Goal: Information Seeking & Learning: Learn about a topic

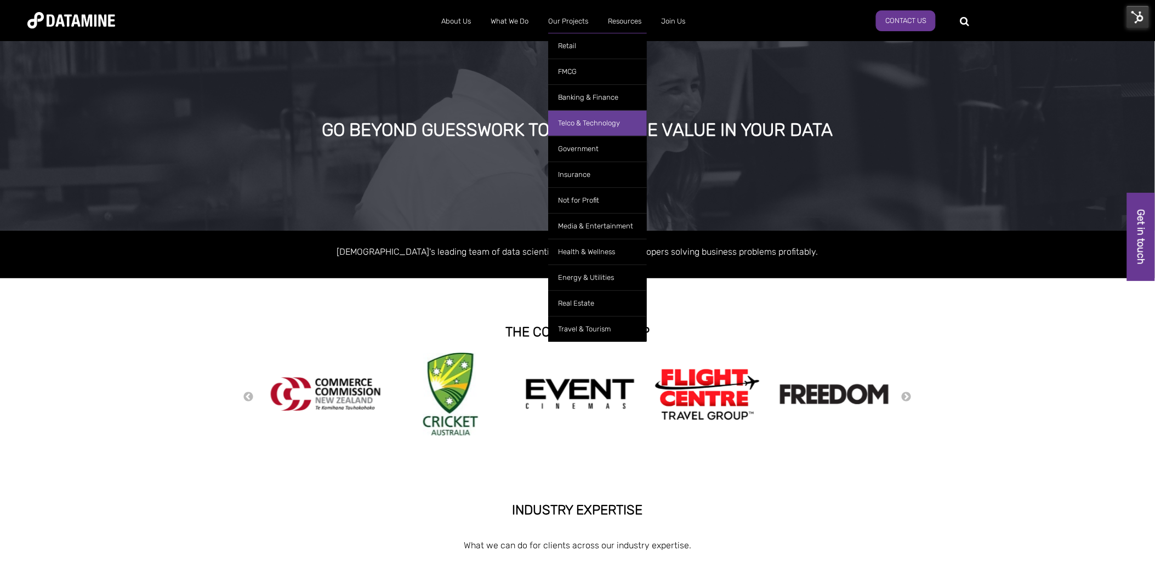
click at [607, 128] on link "Telco & Technology" at bounding box center [597, 123] width 99 height 26
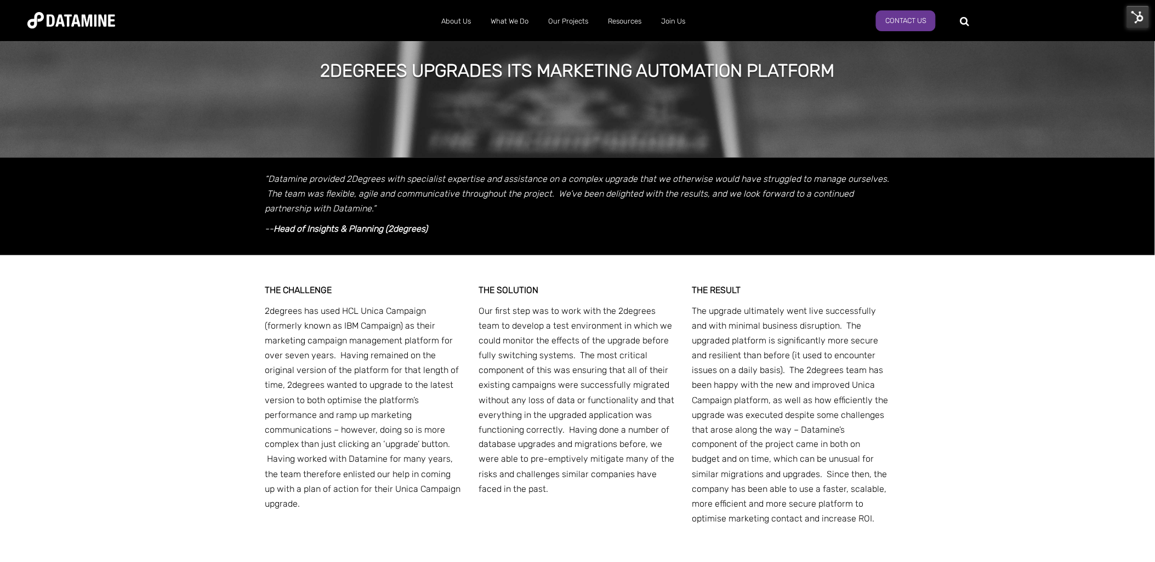
scroll to position [310, 0]
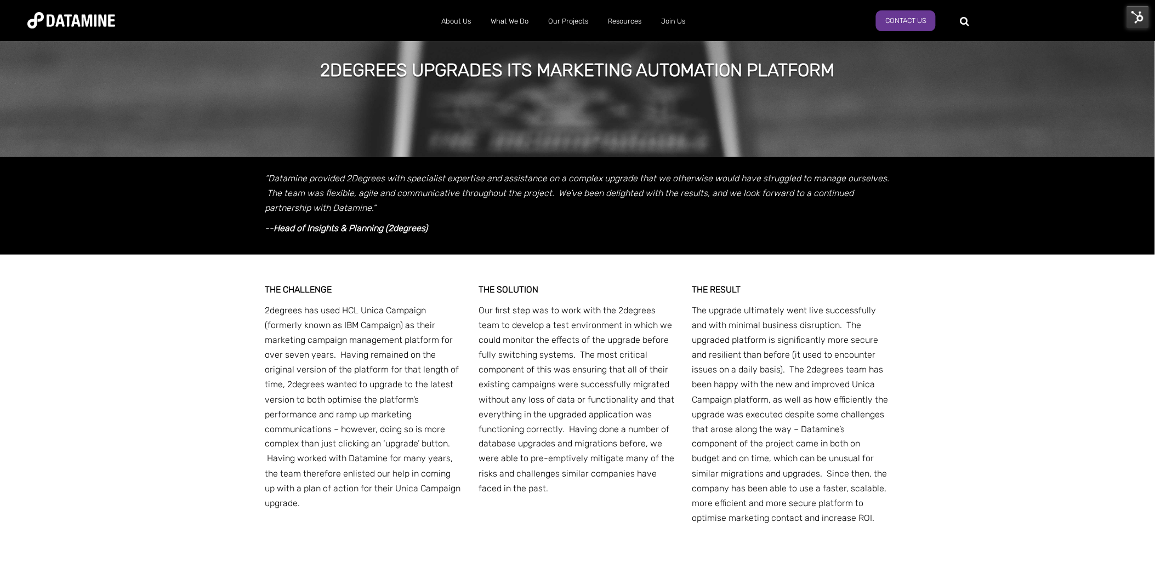
click at [637, 303] on p "Our first step was to work with the 2degrees team to develop a test environment…" at bounding box center [578, 400] width 198 height 194
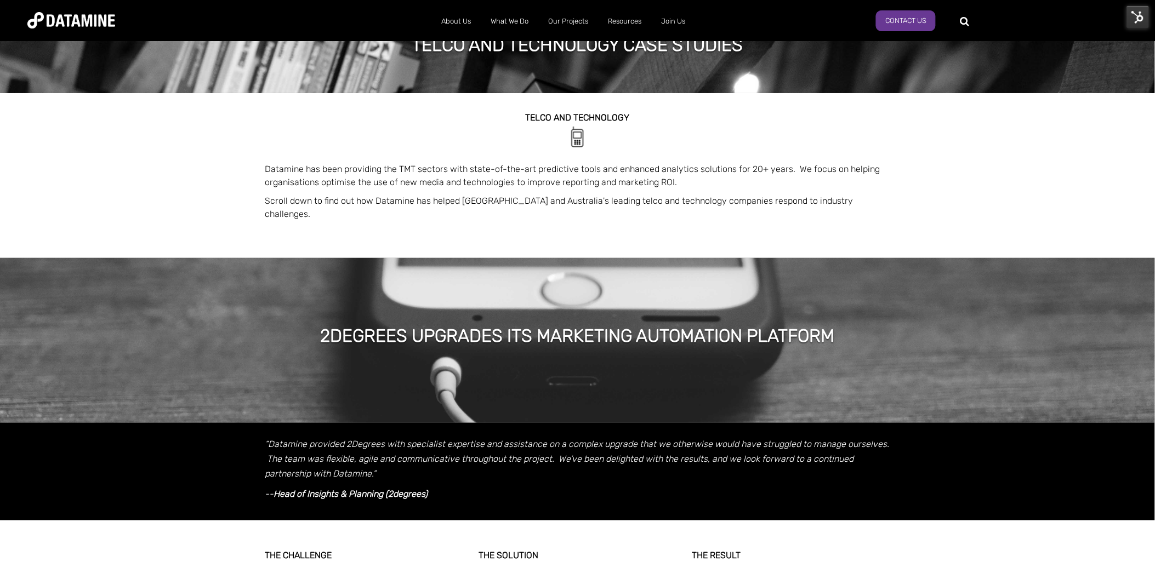
scroll to position [0, 0]
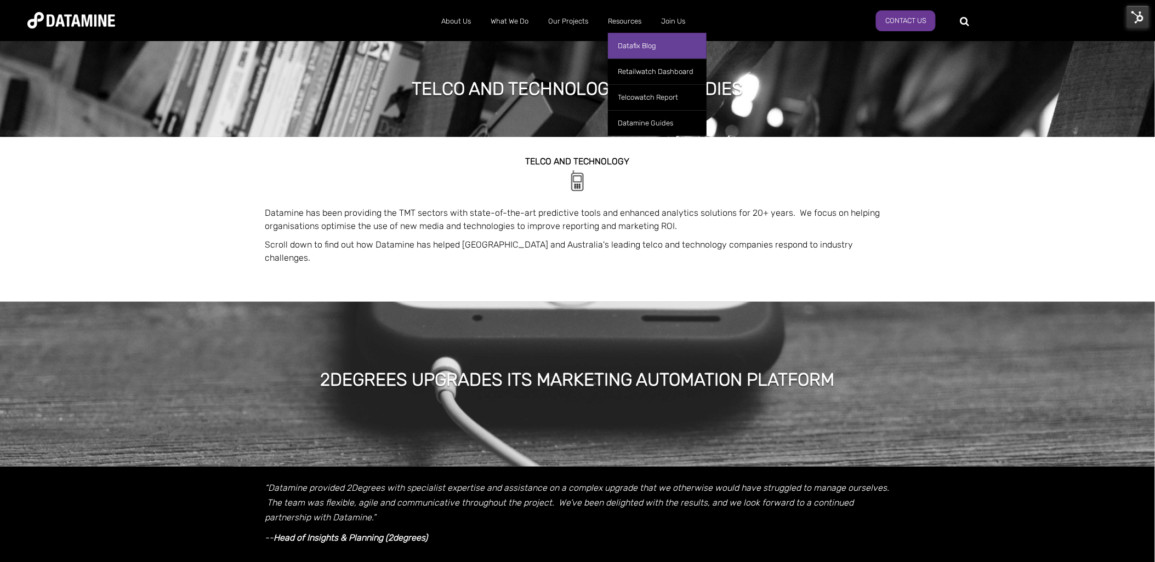
click at [648, 38] on link "Datafix Blog" at bounding box center [657, 46] width 99 height 26
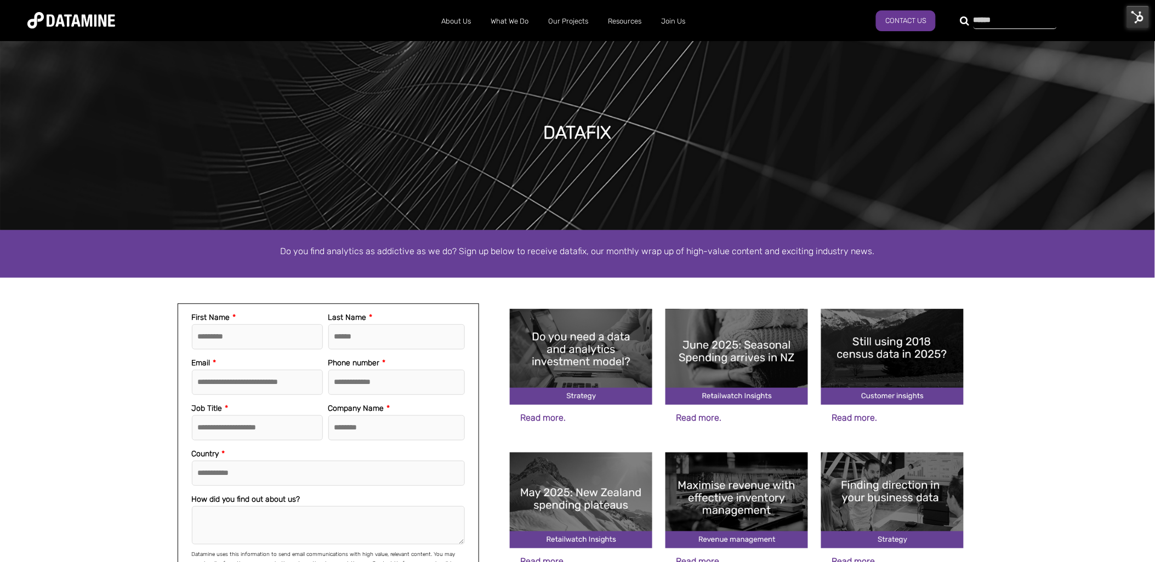
click at [967, 22] on div at bounding box center [1008, 21] width 83 height 18
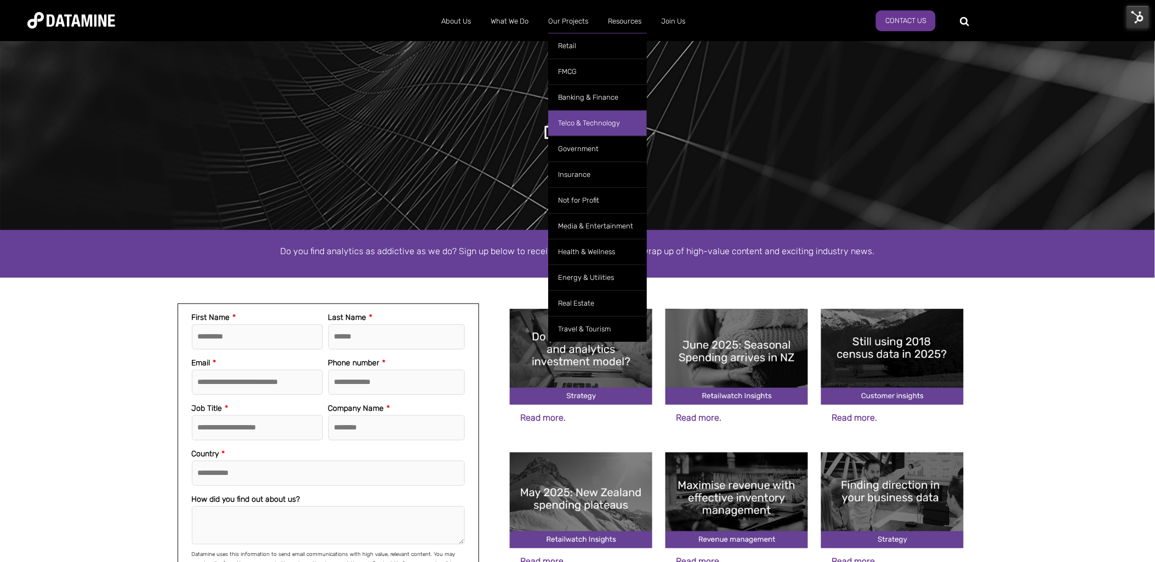
click at [605, 122] on link "Telco & Technology" at bounding box center [597, 123] width 99 height 26
